Goal: Task Accomplishment & Management: Use online tool/utility

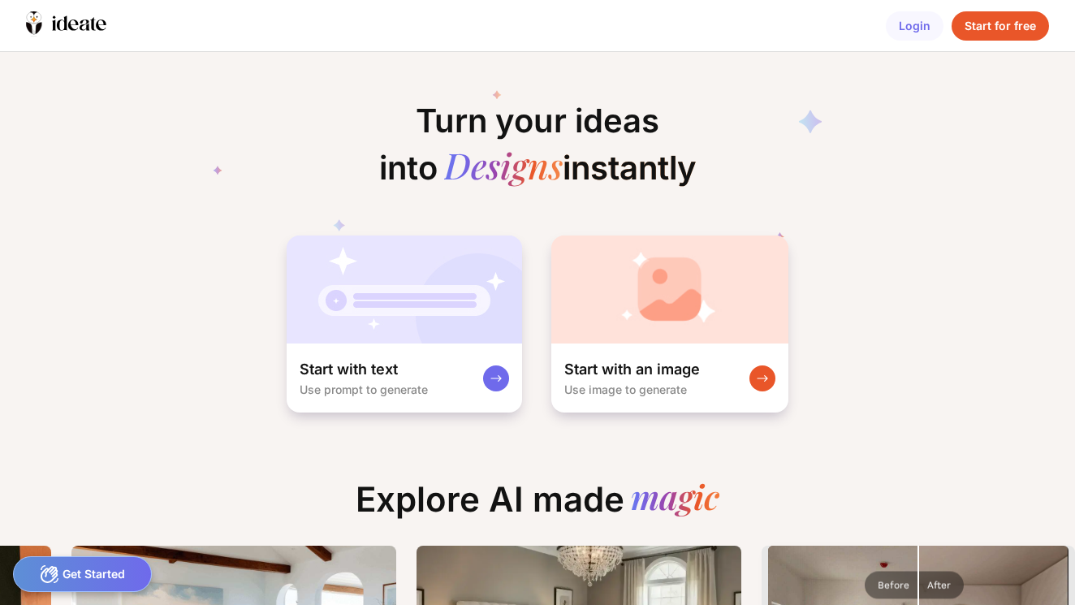
click at [1007, 21] on div "Start for free" at bounding box center [999, 25] width 97 height 29
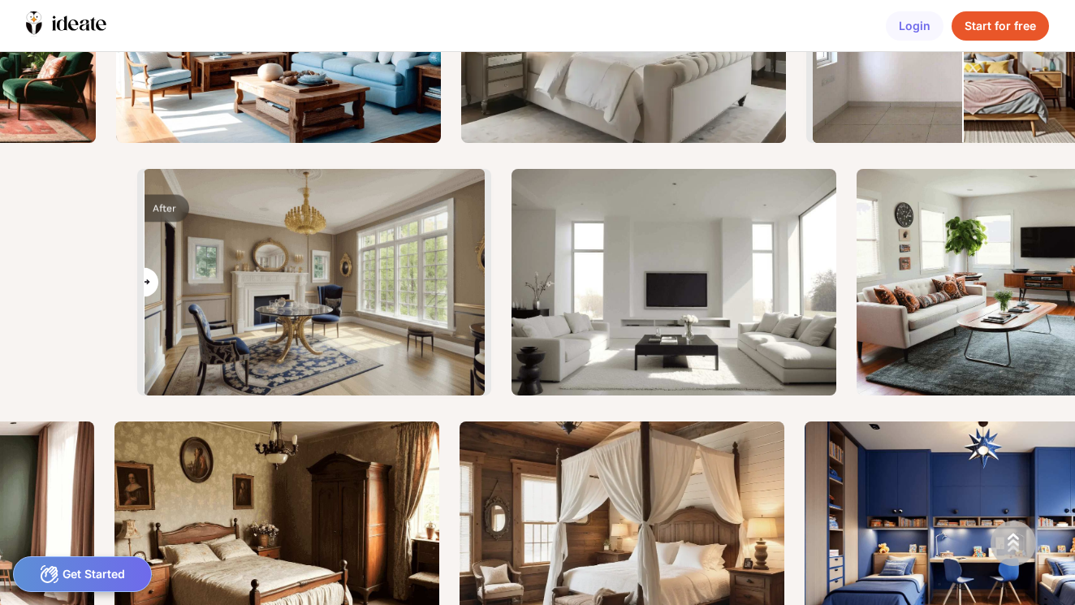
drag, startPoint x: 313, startPoint y: 288, endPoint x: 79, endPoint y: 227, distance: 242.6
type input "*"
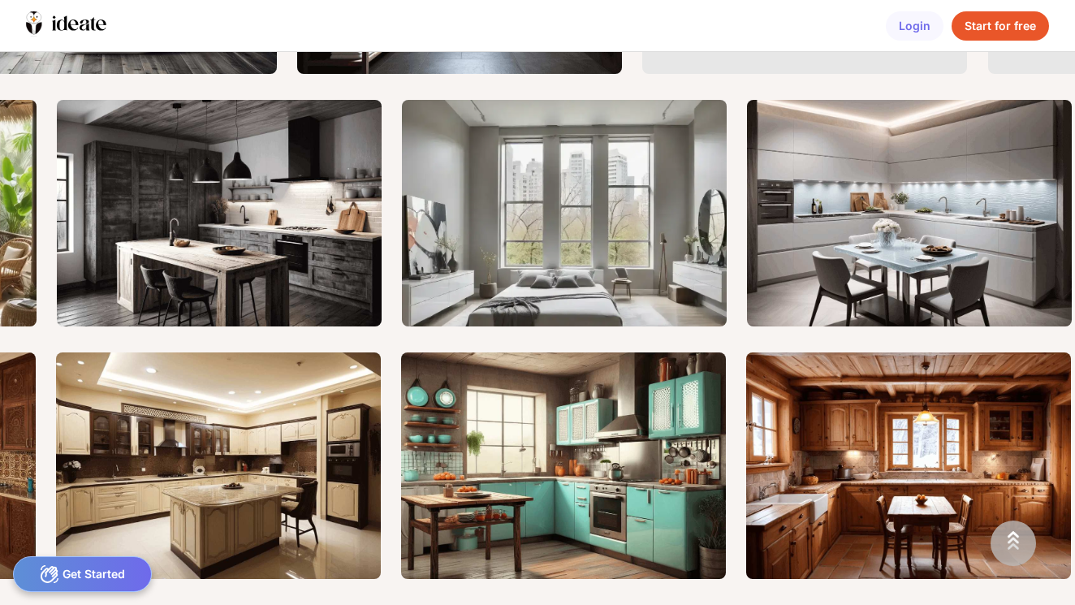
click at [1010, 551] on img at bounding box center [1013, 543] width 39 height 39
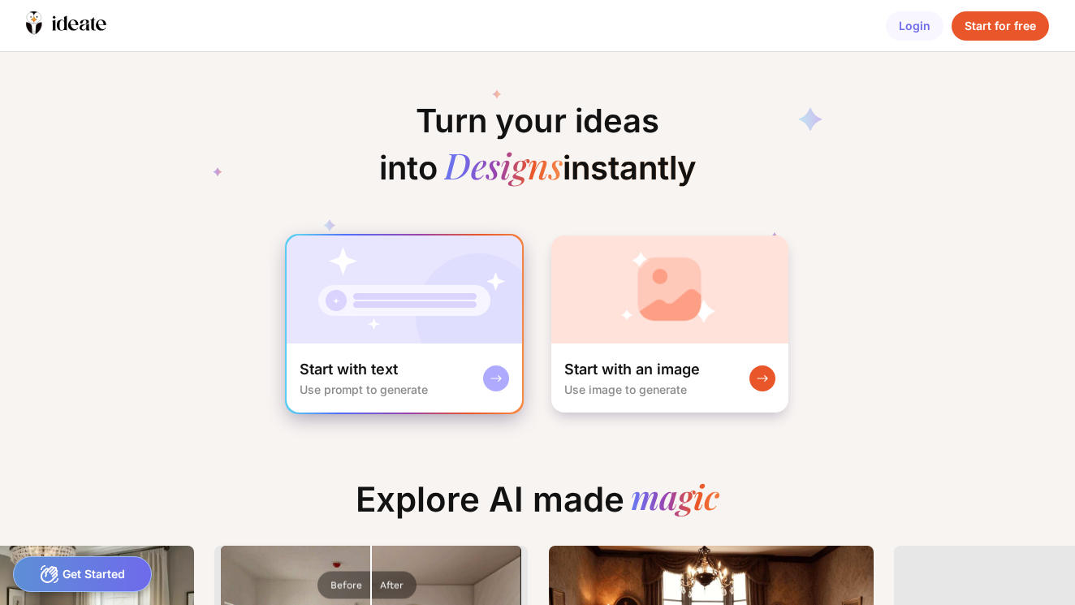
click at [408, 330] on img at bounding box center [404, 289] width 235 height 108
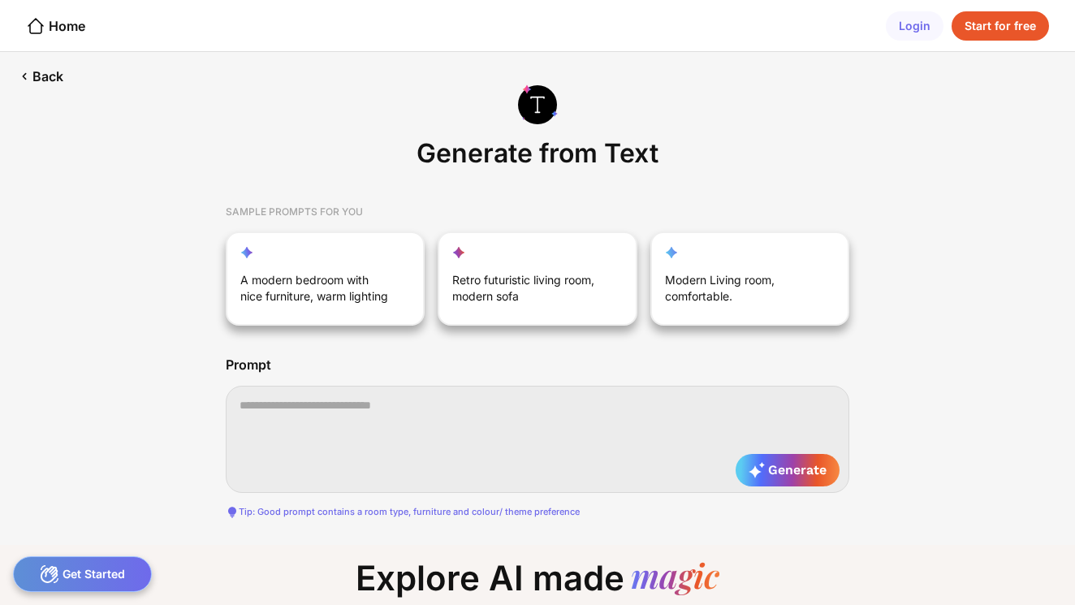
scroll to position [0, 1117]
